Goal: Communication & Community: Answer question/provide support

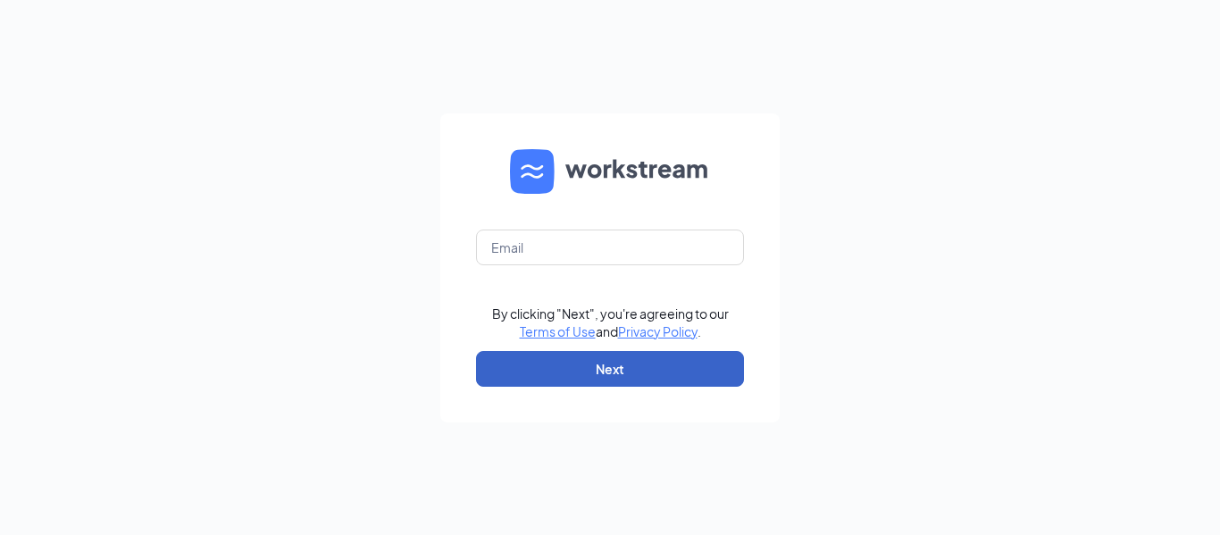
click at [600, 363] on button "Next" at bounding box center [610, 369] width 268 height 36
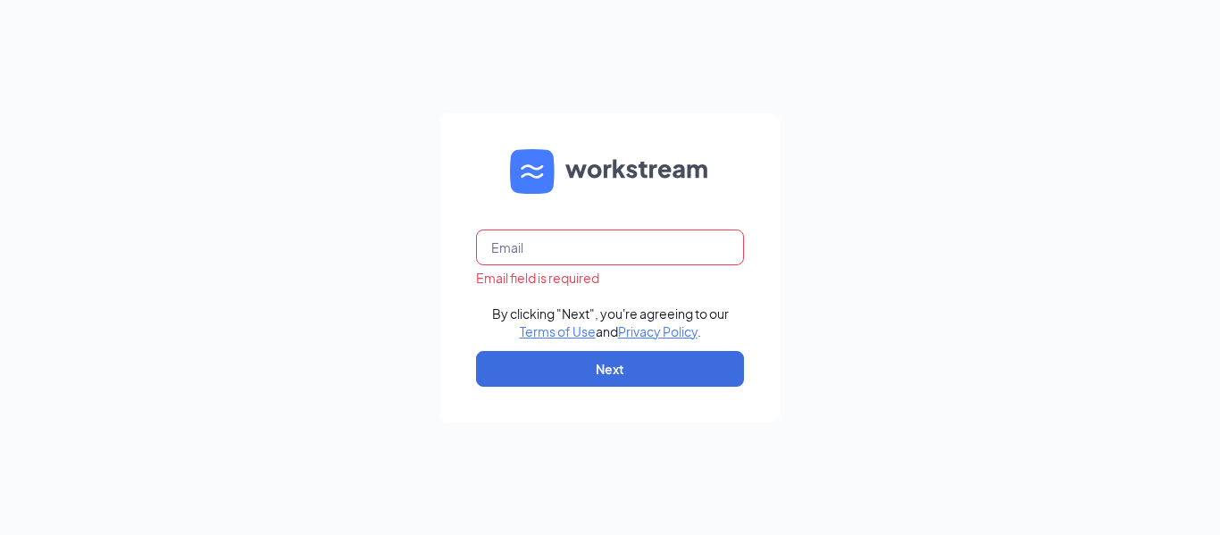
click at [598, 239] on input "text" at bounding box center [610, 248] width 268 height 36
type input "b1111@bocountry.com"
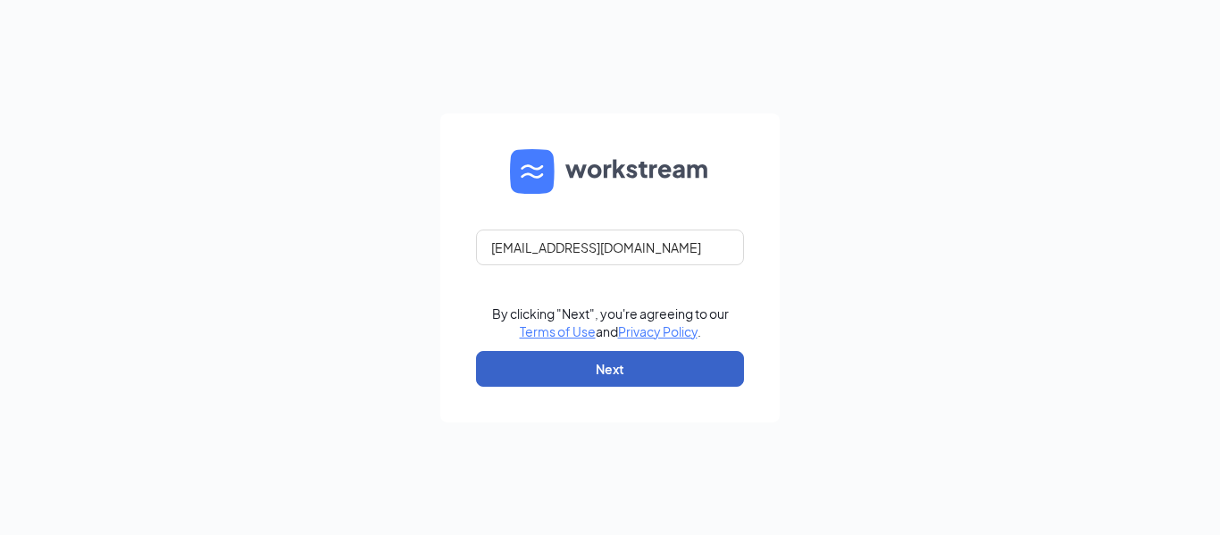
click at [592, 359] on button "Next" at bounding box center [610, 369] width 268 height 36
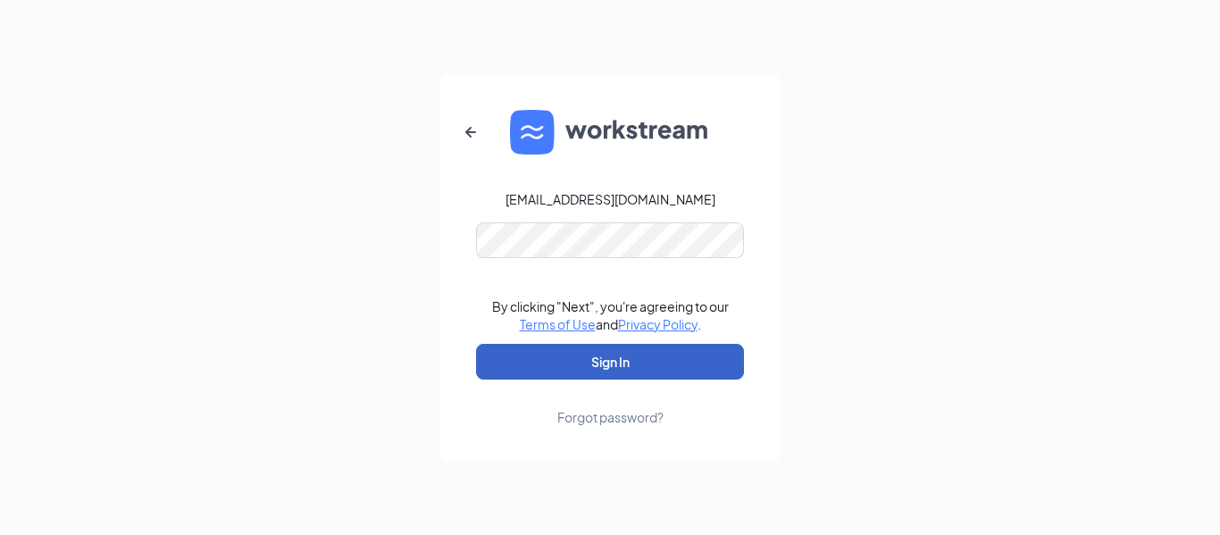
click at [620, 354] on button "Sign In" at bounding box center [610, 362] width 268 height 36
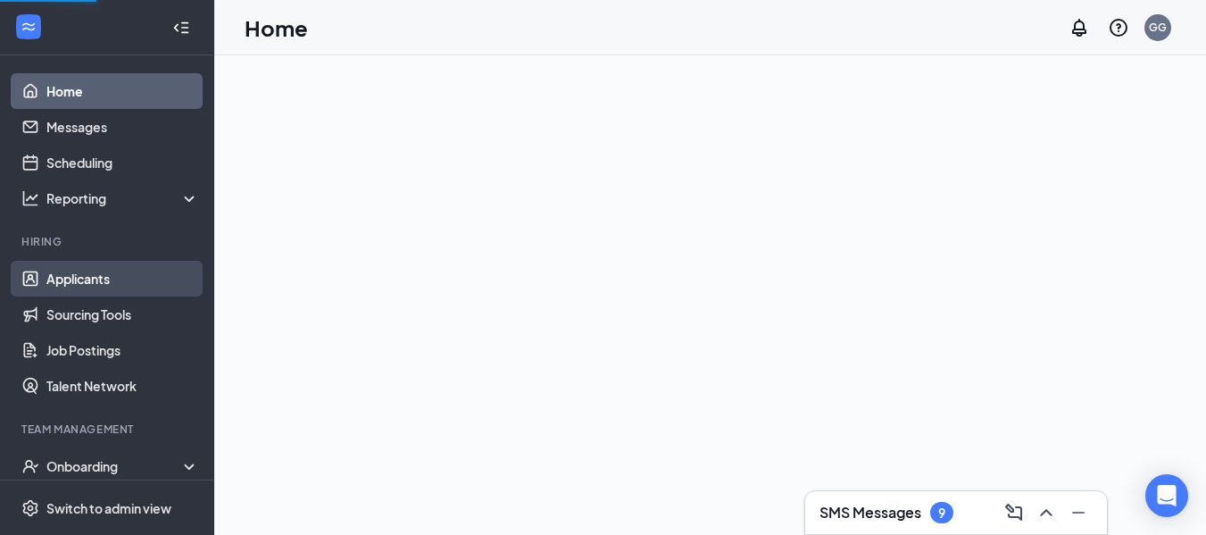
click at [123, 277] on link "Applicants" at bounding box center [122, 279] width 153 height 36
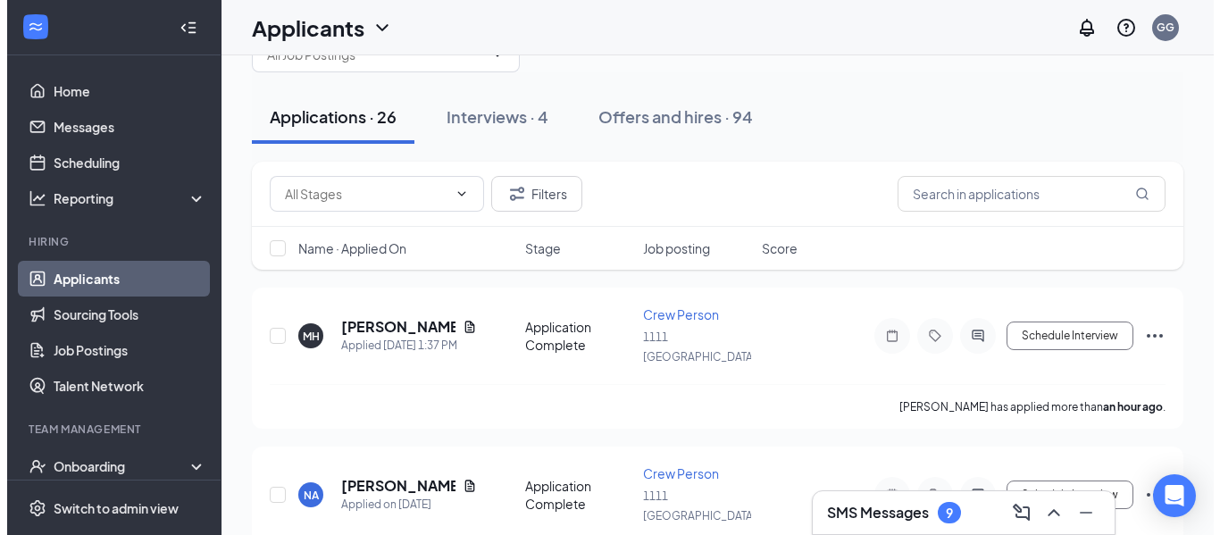
scroll to position [89, 0]
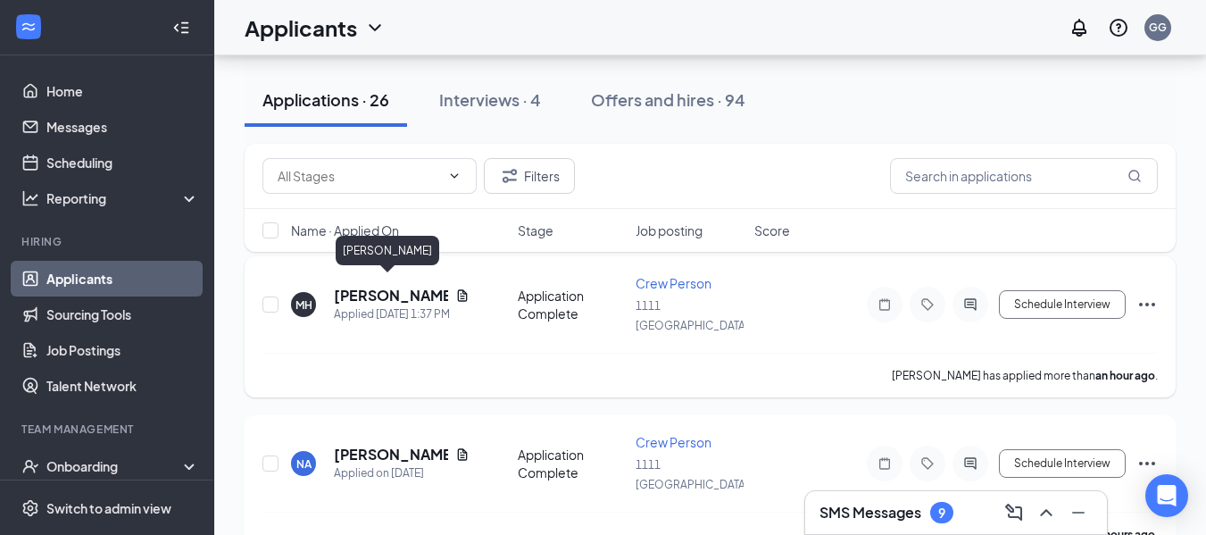
click at [389, 289] on h5 "[PERSON_NAME]" at bounding box center [391, 296] width 114 height 20
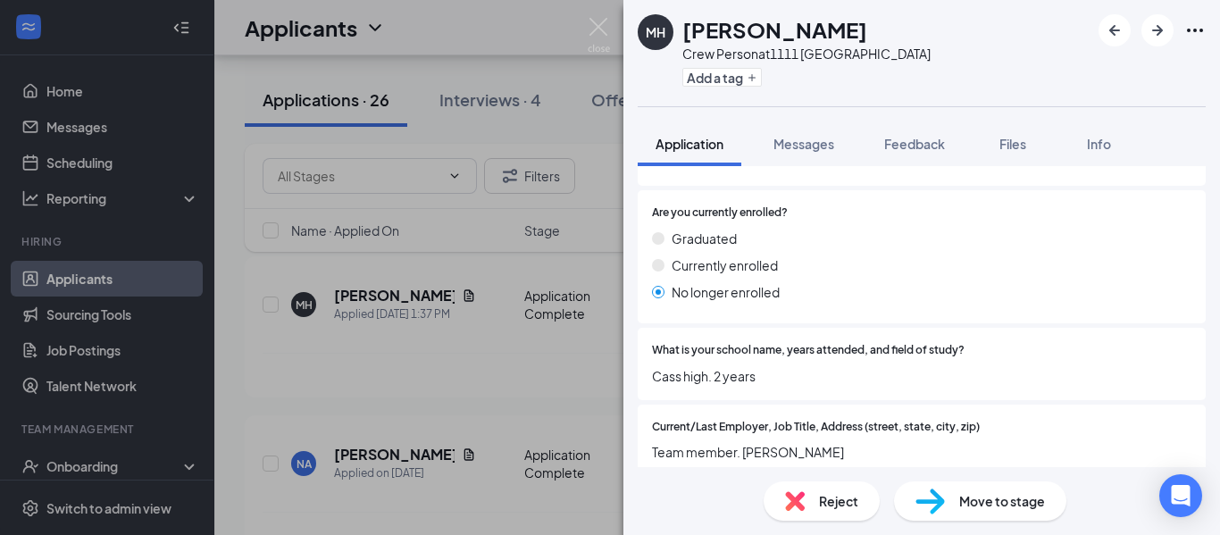
scroll to position [1965, 0]
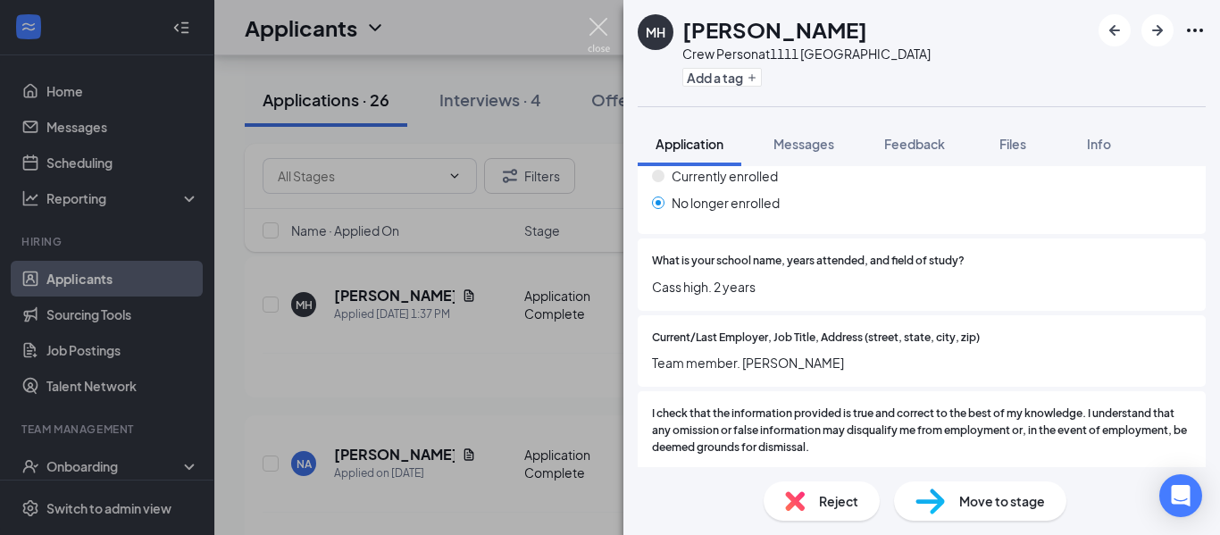
click at [606, 25] on img at bounding box center [599, 35] width 22 height 35
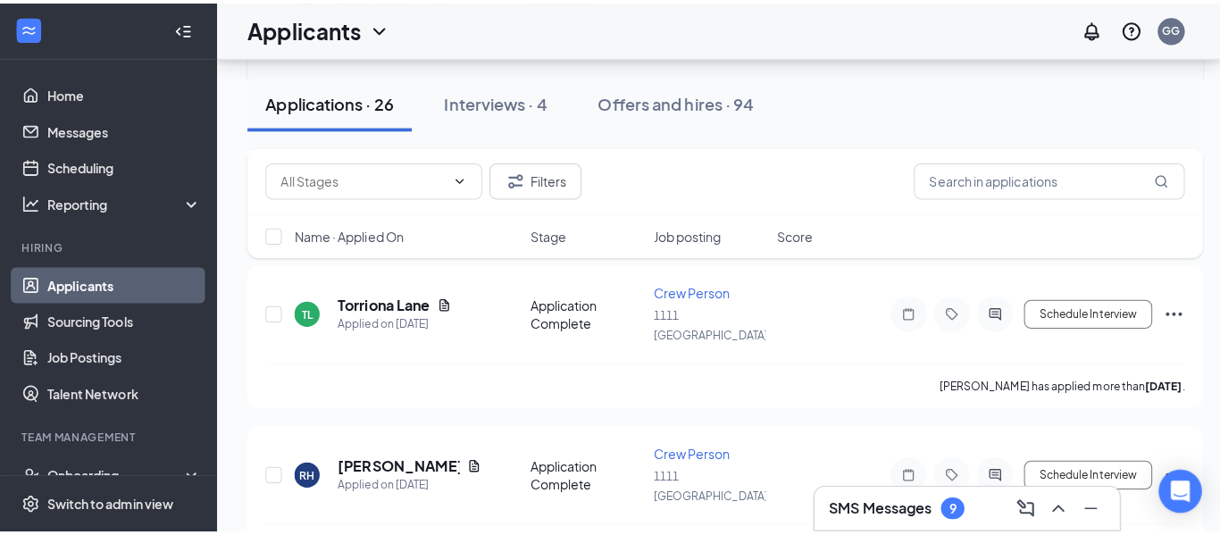
scroll to position [446, 0]
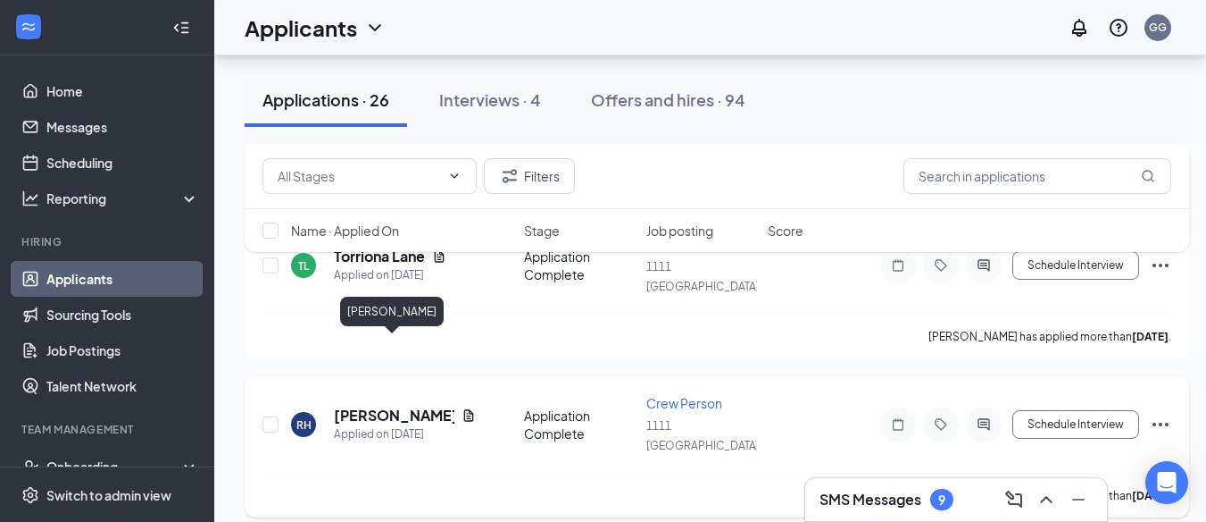
click at [429, 405] on h5 "[PERSON_NAME]" at bounding box center [394, 415] width 121 height 20
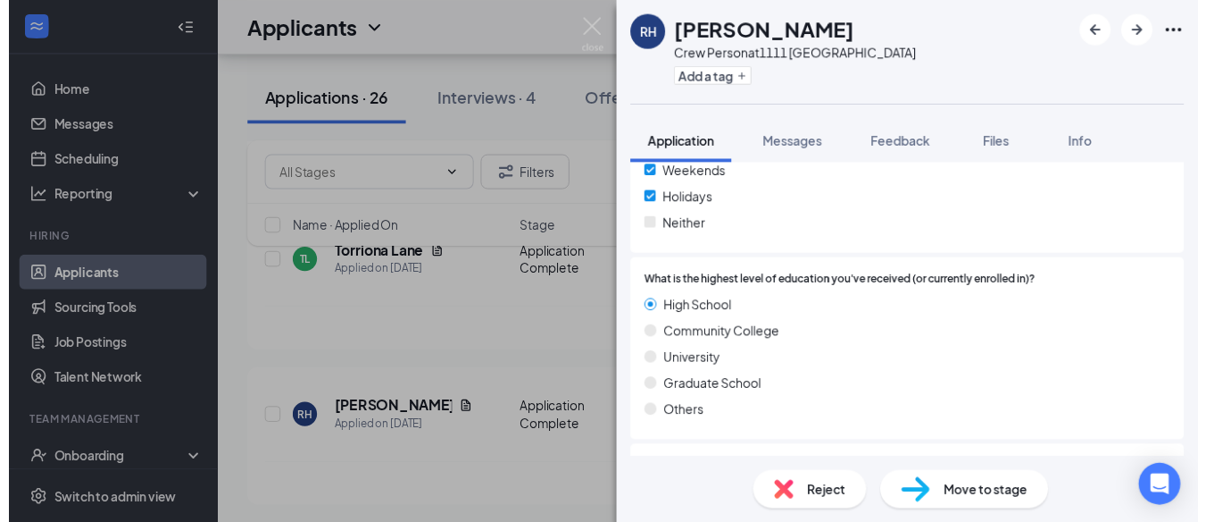
scroll to position [1607, 0]
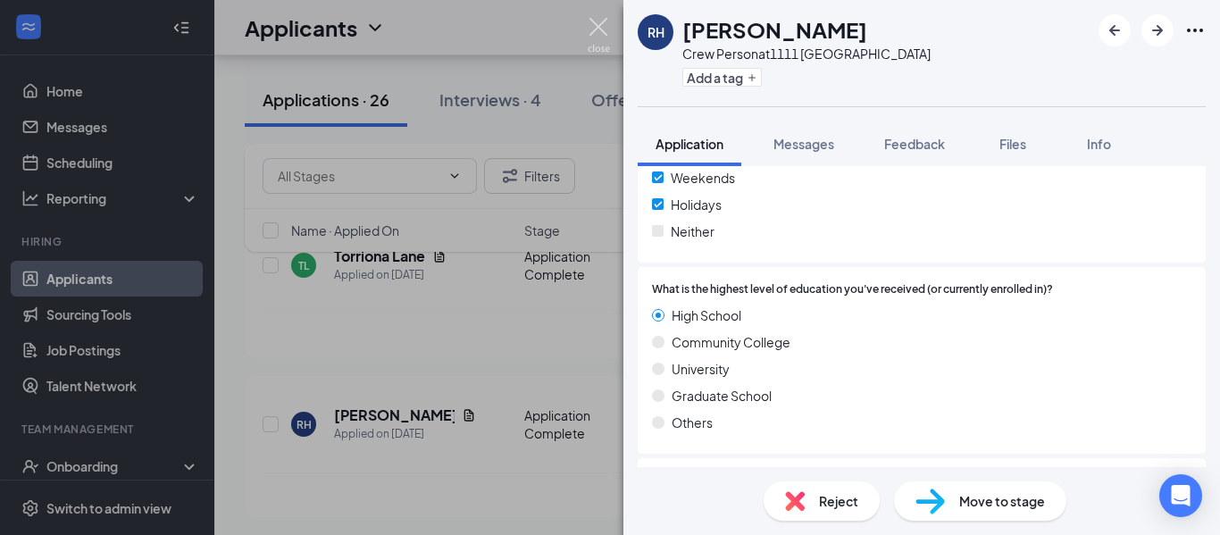
drag, startPoint x: 599, startPoint y: 26, endPoint x: 644, endPoint y: 55, distance: 53.5
click at [599, 26] on img at bounding box center [599, 35] width 22 height 35
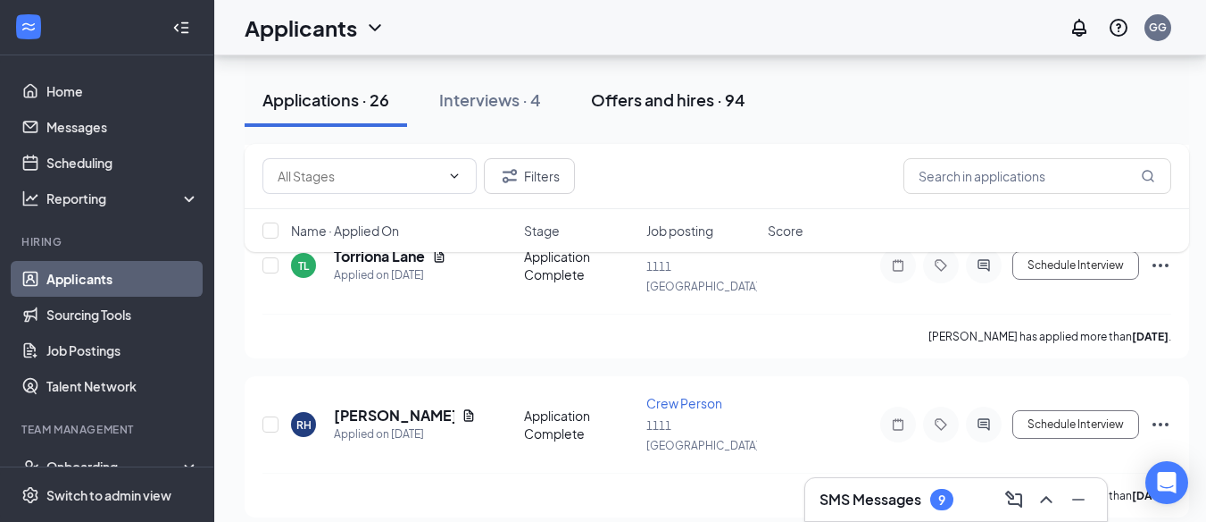
click at [632, 103] on div "Offers and hires · 94" at bounding box center [668, 99] width 154 height 22
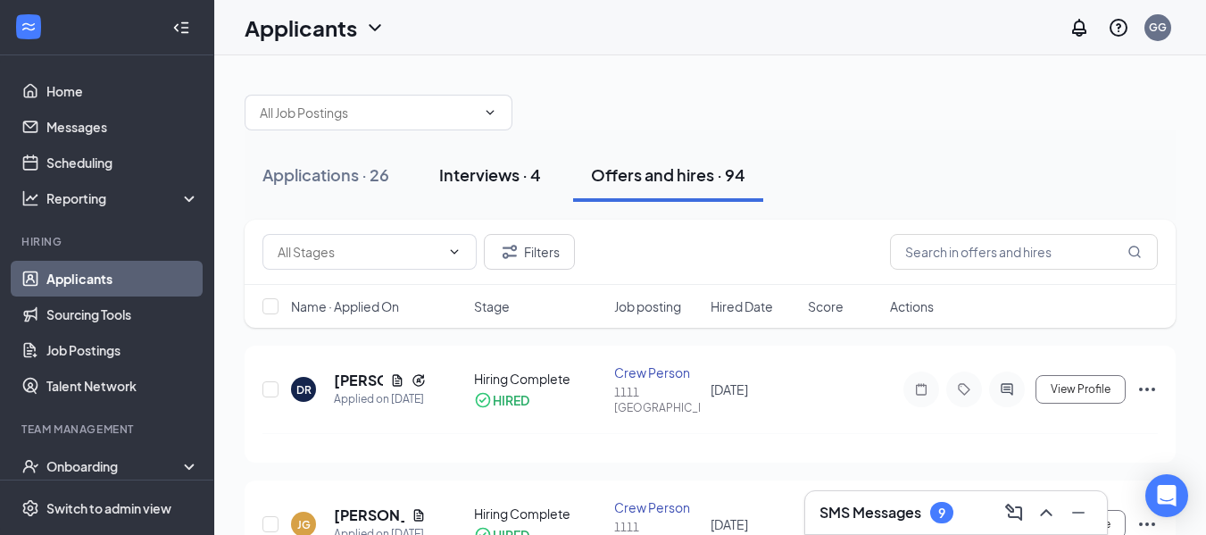
click at [488, 173] on div "Interviews · 4" at bounding box center [490, 174] width 102 height 22
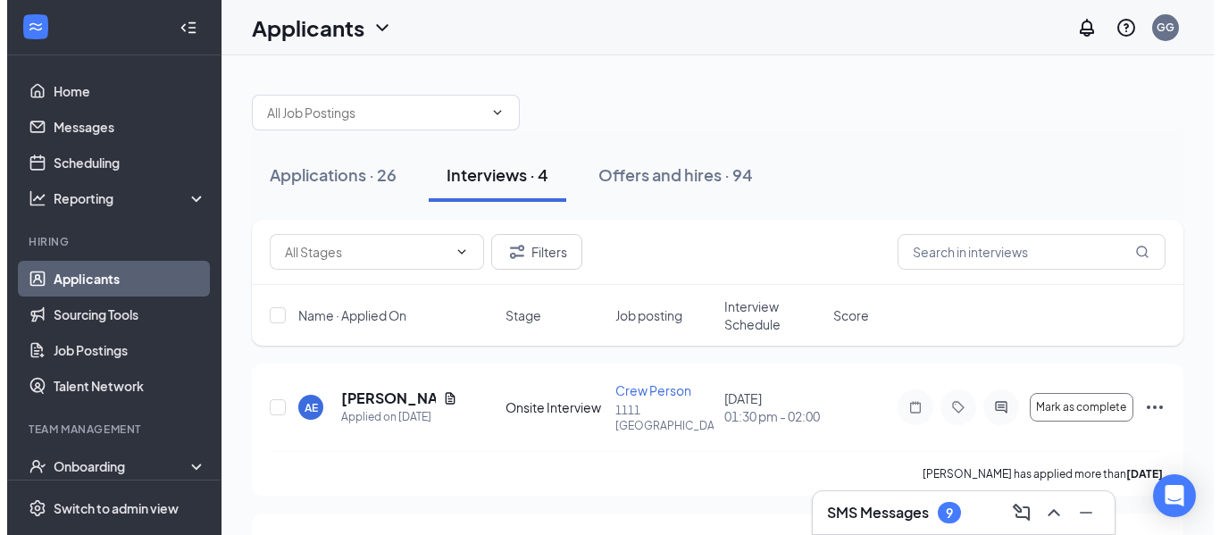
scroll to position [89, 0]
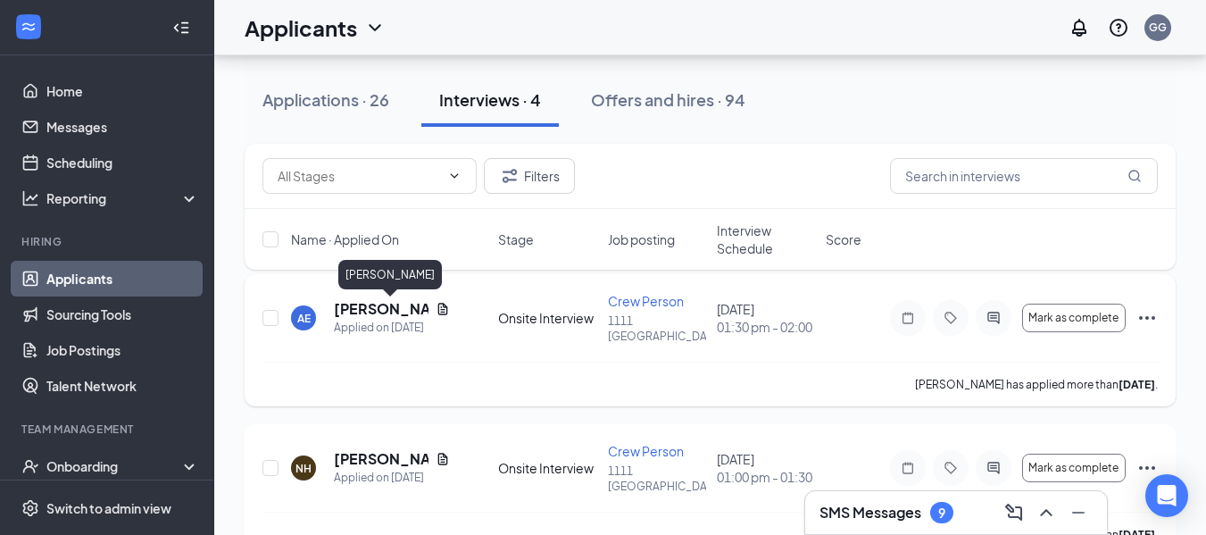
click at [388, 312] on h5 "[PERSON_NAME]" at bounding box center [381, 309] width 95 height 20
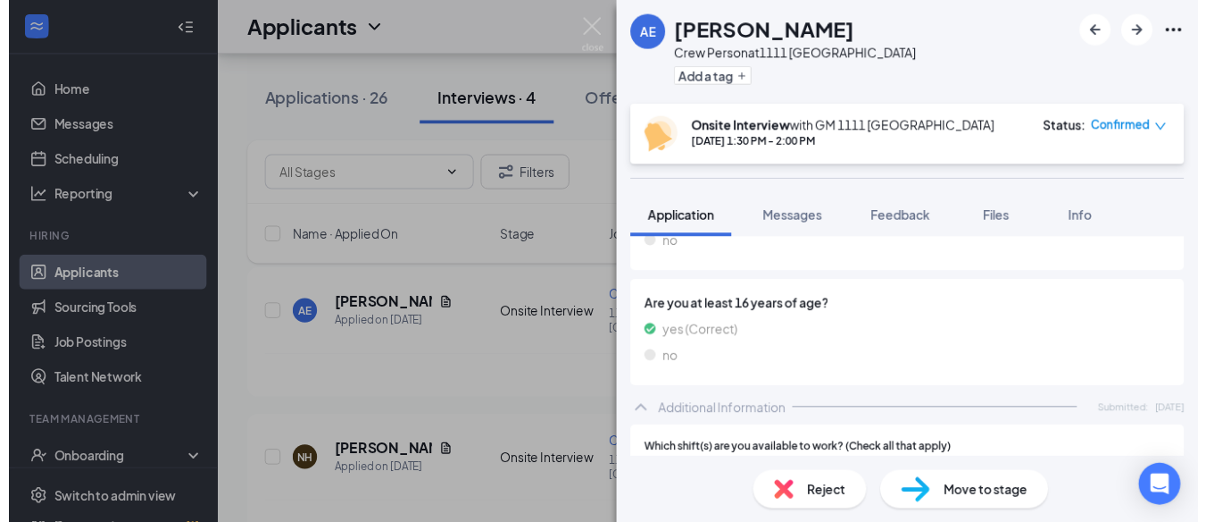
scroll to position [804, 0]
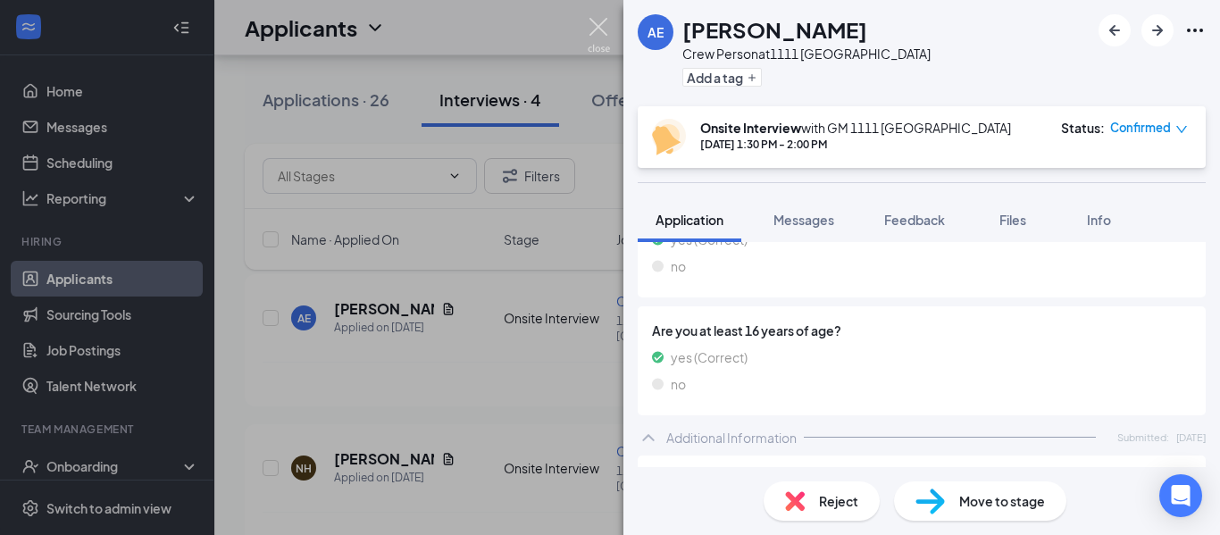
click at [601, 23] on img at bounding box center [599, 35] width 22 height 35
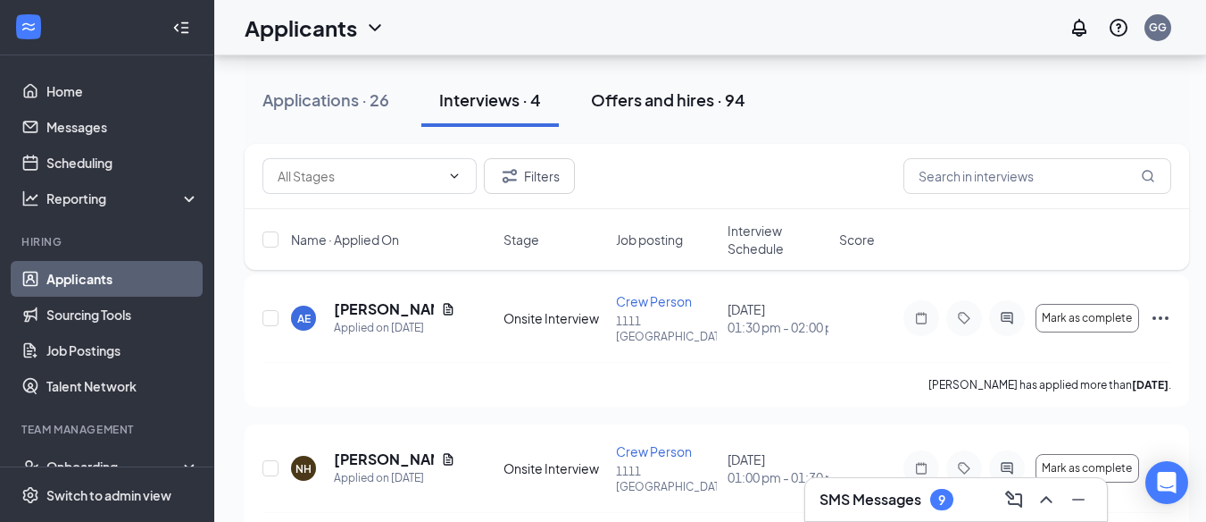
click at [637, 104] on div "Offers and hires · 94" at bounding box center [668, 99] width 154 height 22
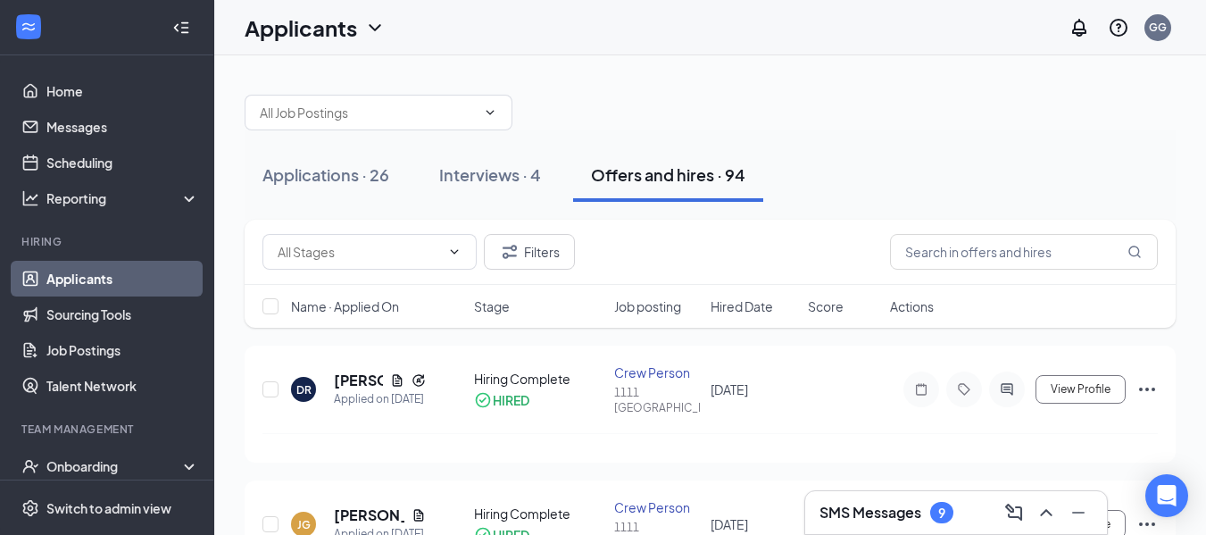
click at [910, 513] on h3 "SMS Messages" at bounding box center [871, 513] width 102 height 20
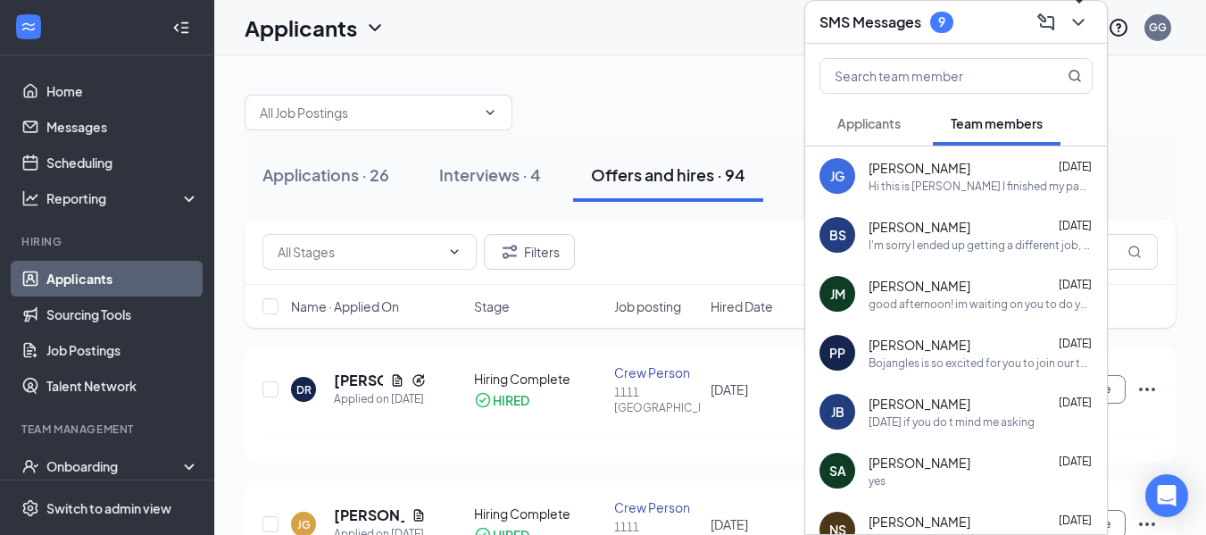
click at [1085, 22] on icon "ChevronDown" at bounding box center [1078, 22] width 21 height 21
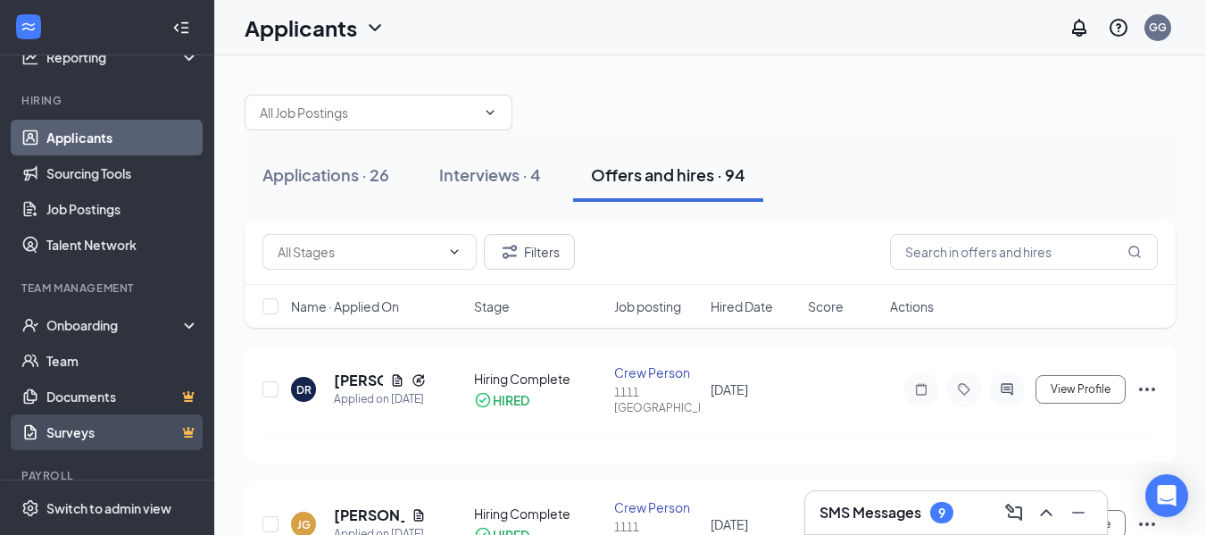
scroll to position [179, 0]
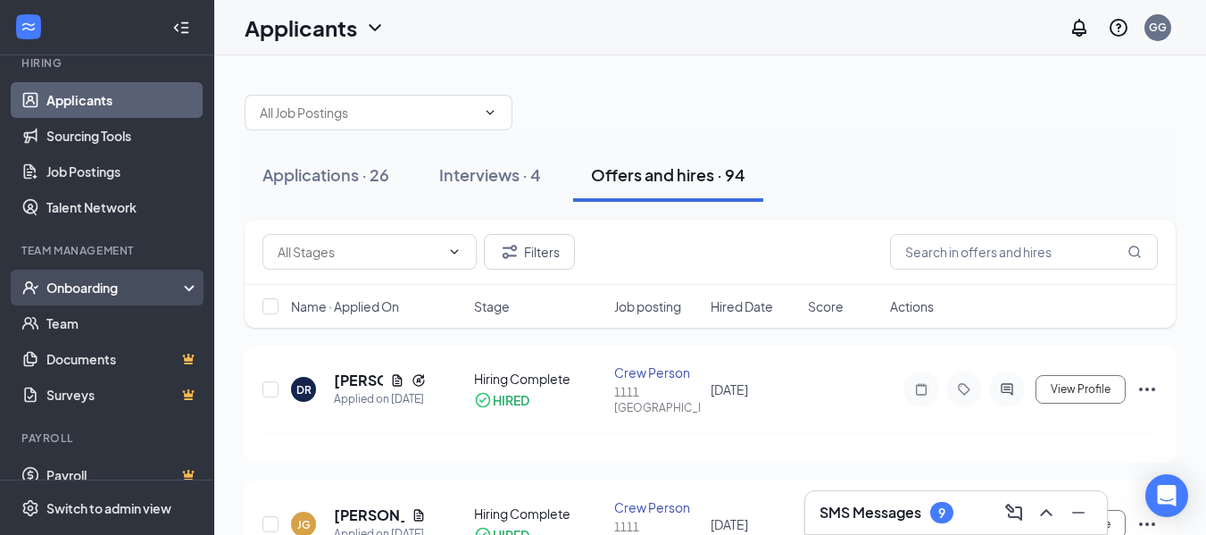
click at [100, 287] on div "Onboarding" at bounding box center [115, 288] width 138 height 18
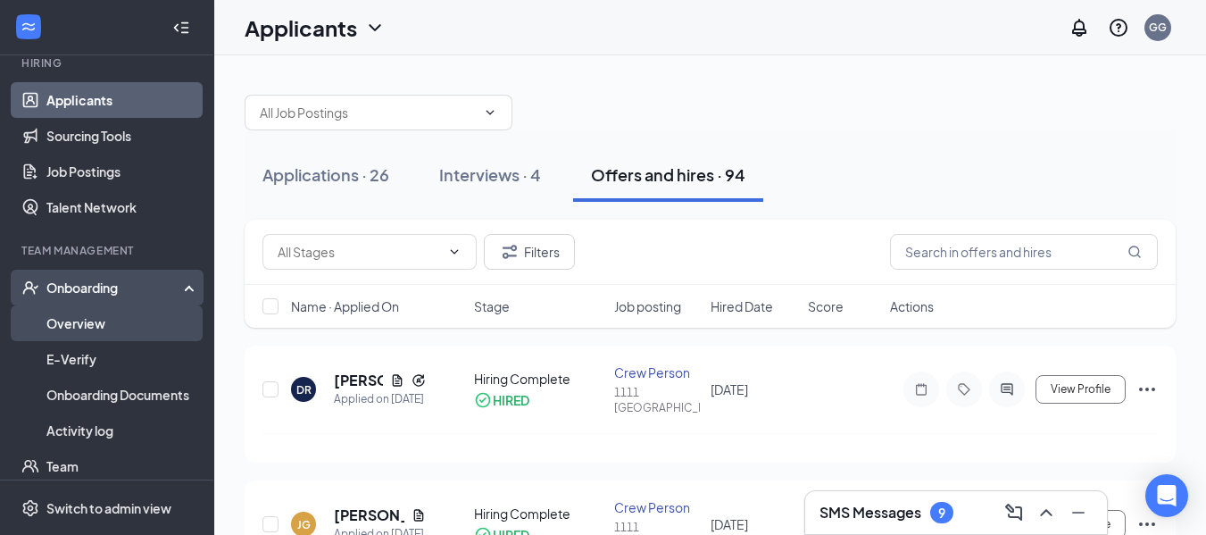
click at [115, 321] on link "Overview" at bounding box center [122, 323] width 153 height 36
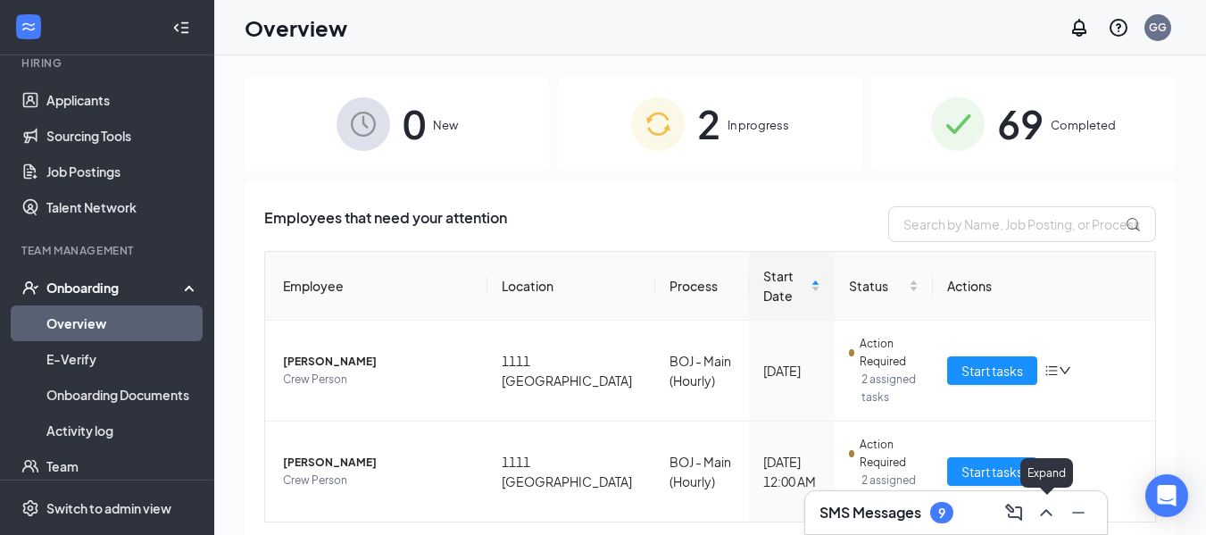
click at [1043, 512] on icon "ChevronUp" at bounding box center [1046, 512] width 21 height 21
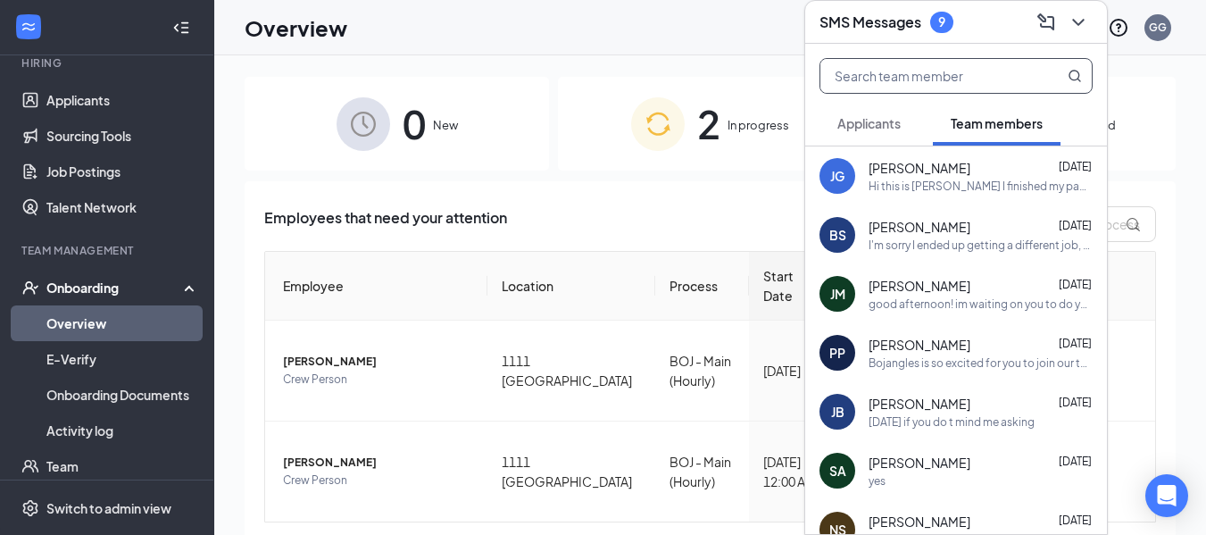
click at [935, 77] on input "text" at bounding box center [927, 76] width 212 height 34
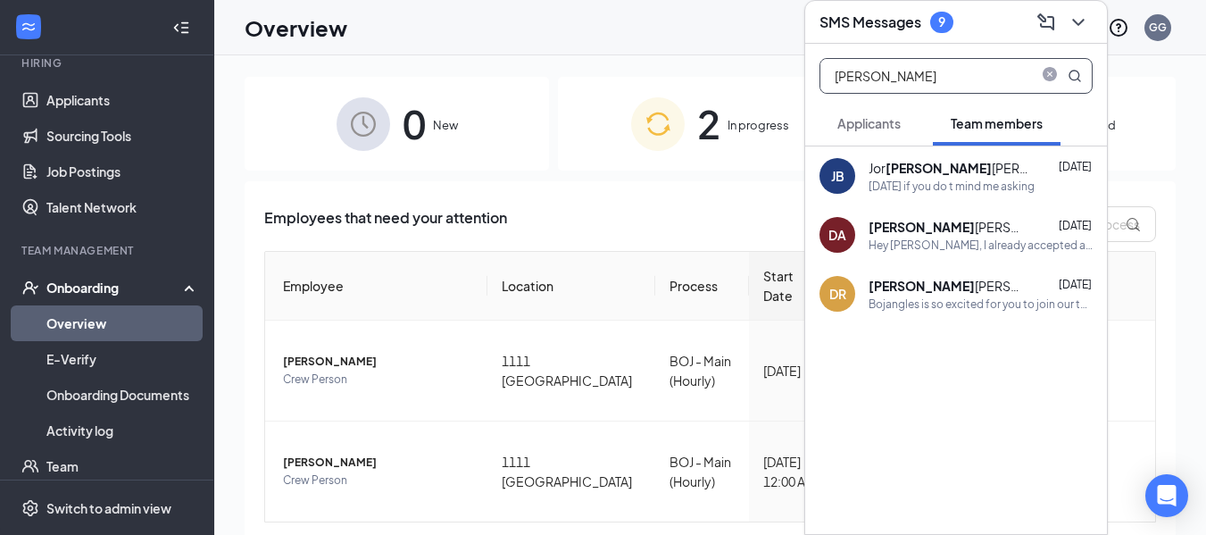
type input "[PERSON_NAME]"
click at [937, 289] on div "[PERSON_NAME] iel [PERSON_NAME]" at bounding box center [949, 286] width 161 height 18
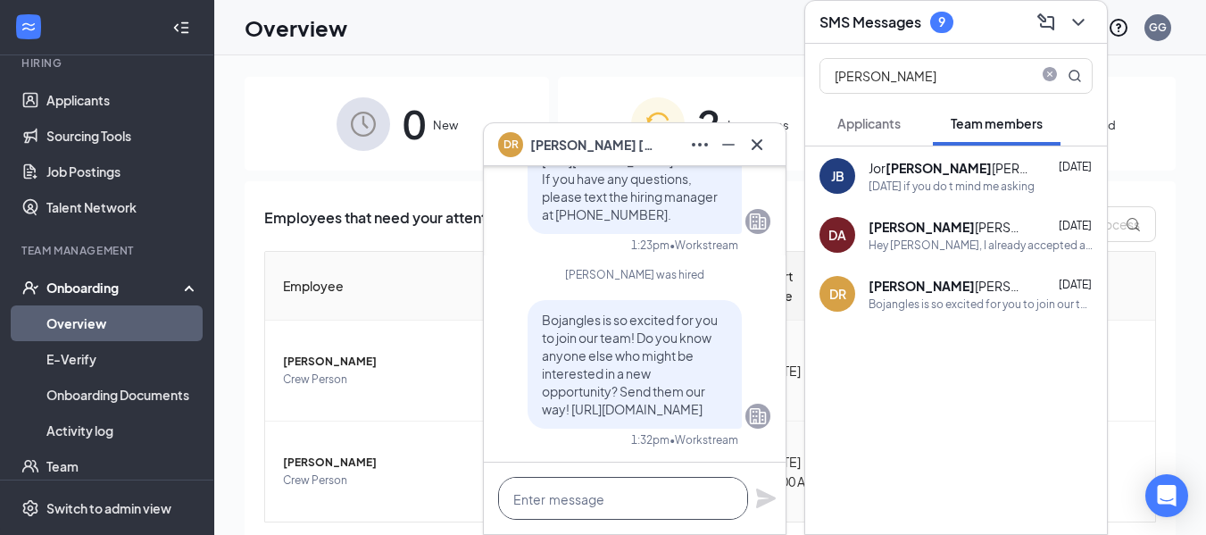
click at [650, 495] on textarea at bounding box center [623, 498] width 250 height 43
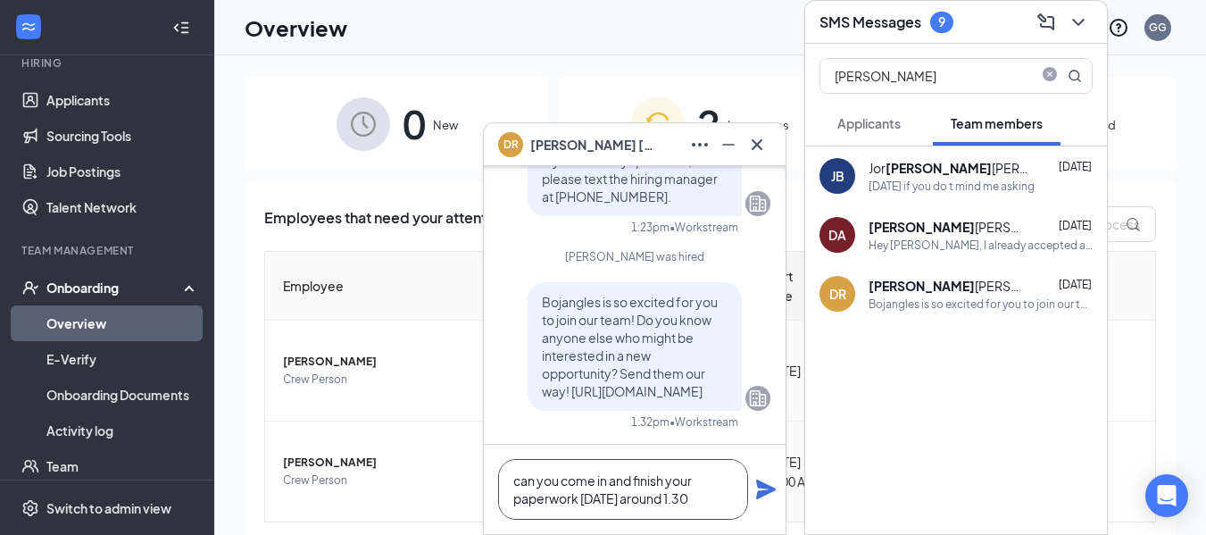
type textarea "can you come in and finish your paperwork [DATE] around 1.30"
click at [768, 486] on icon "Plane" at bounding box center [766, 490] width 20 height 20
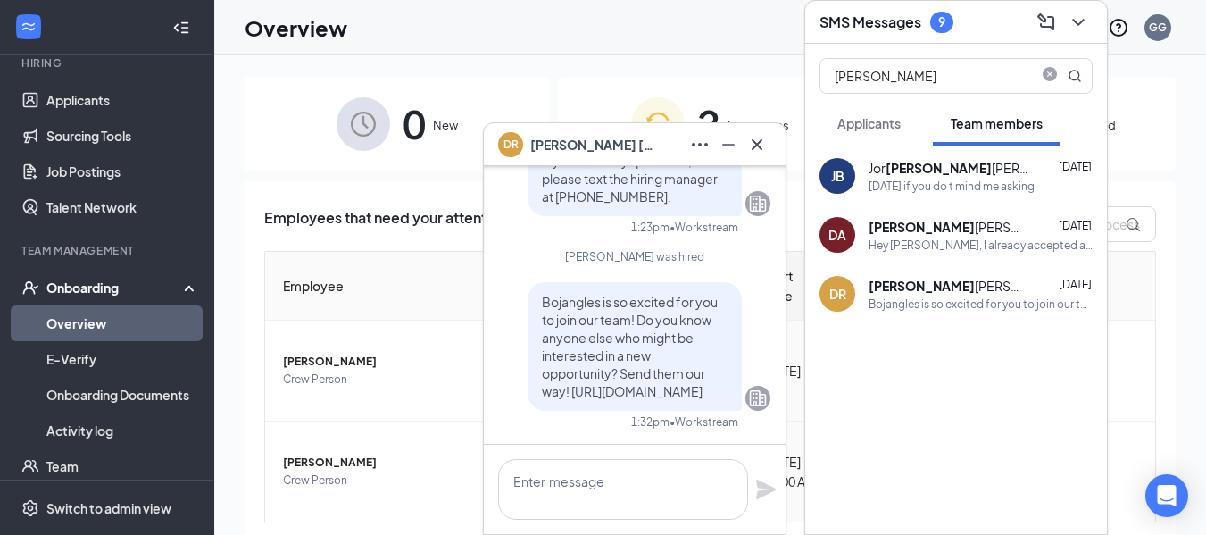
scroll to position [0, 0]
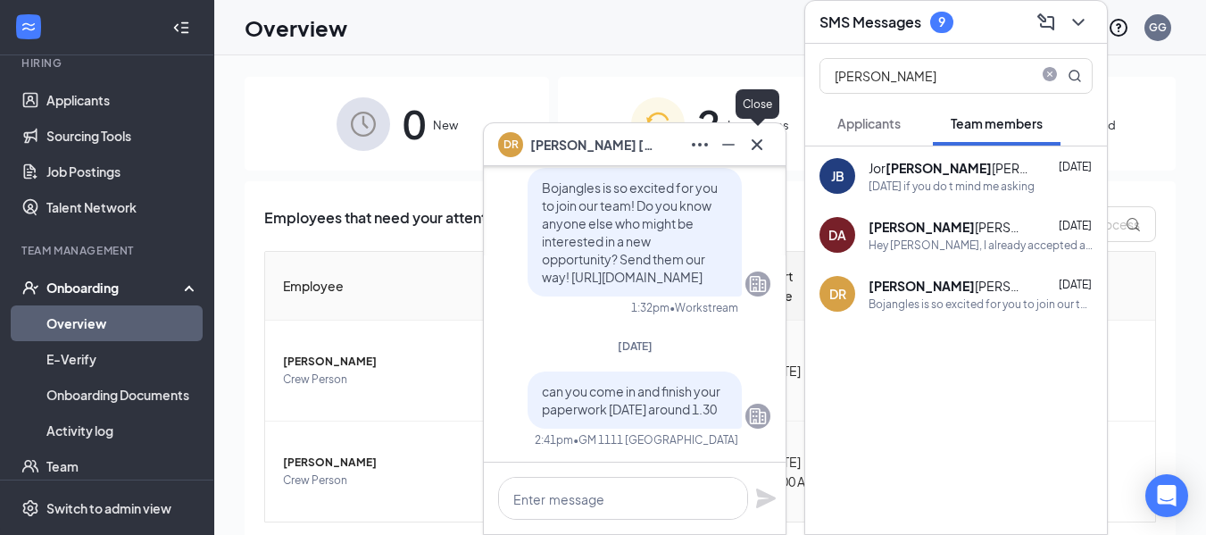
click at [764, 141] on icon "Cross" at bounding box center [757, 144] width 21 height 21
